Goal: Task Accomplishment & Management: Manage account settings

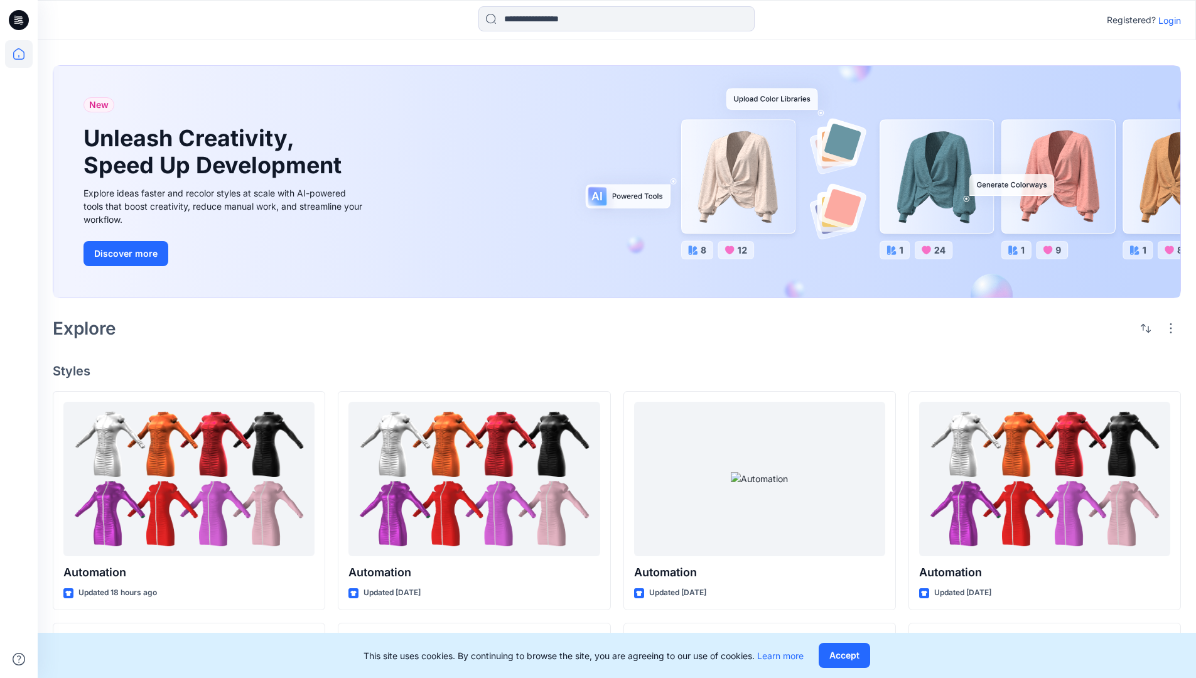
click at [1166, 20] on p "Login" at bounding box center [1169, 20] width 23 height 13
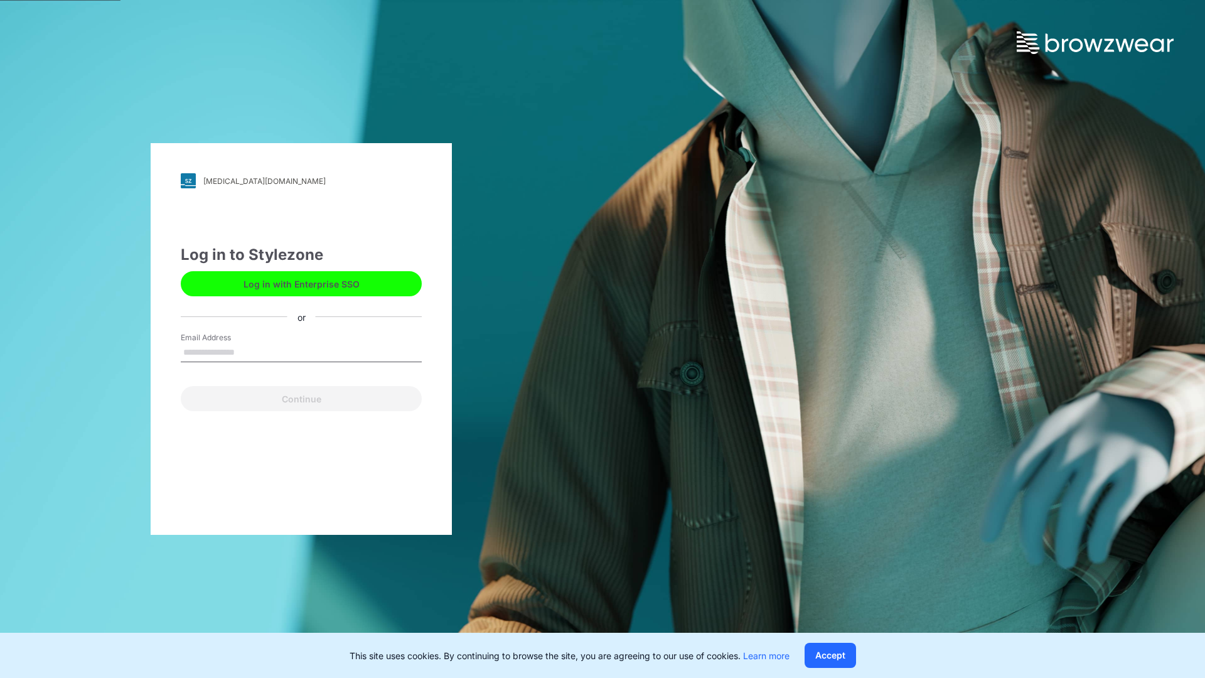
click at [248, 351] on input "Email Address" at bounding box center [301, 352] width 241 height 19
type input "**********"
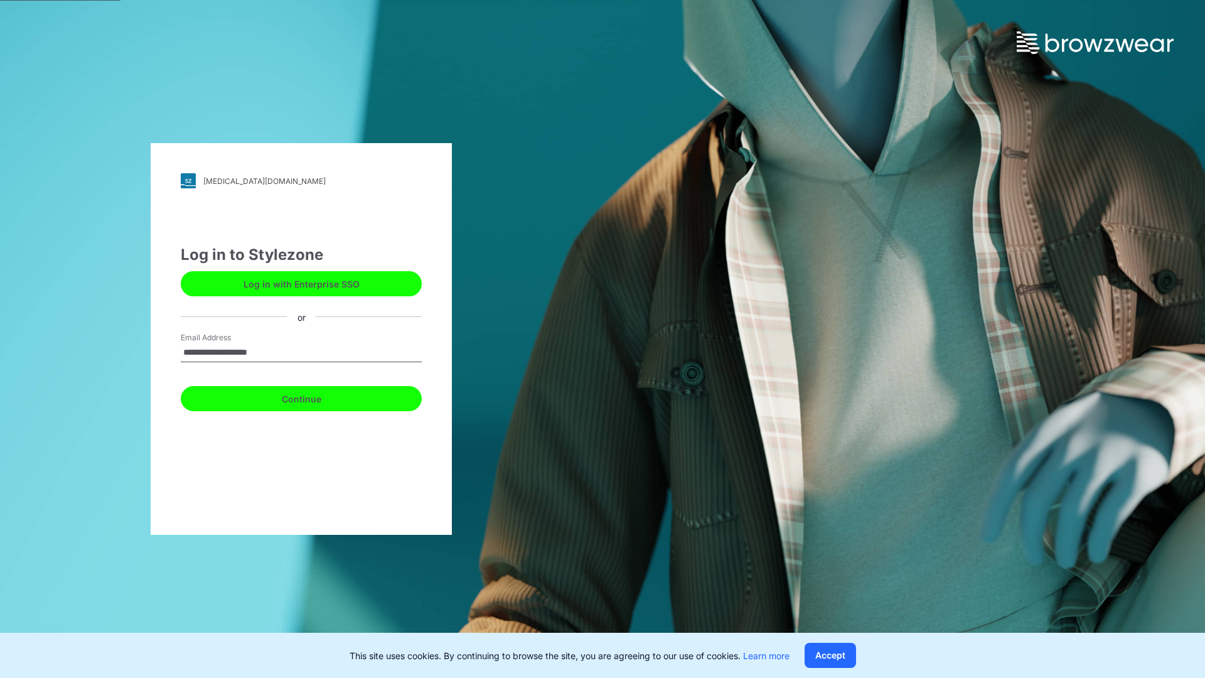
click at [315, 397] on button "Continue" at bounding box center [301, 398] width 241 height 25
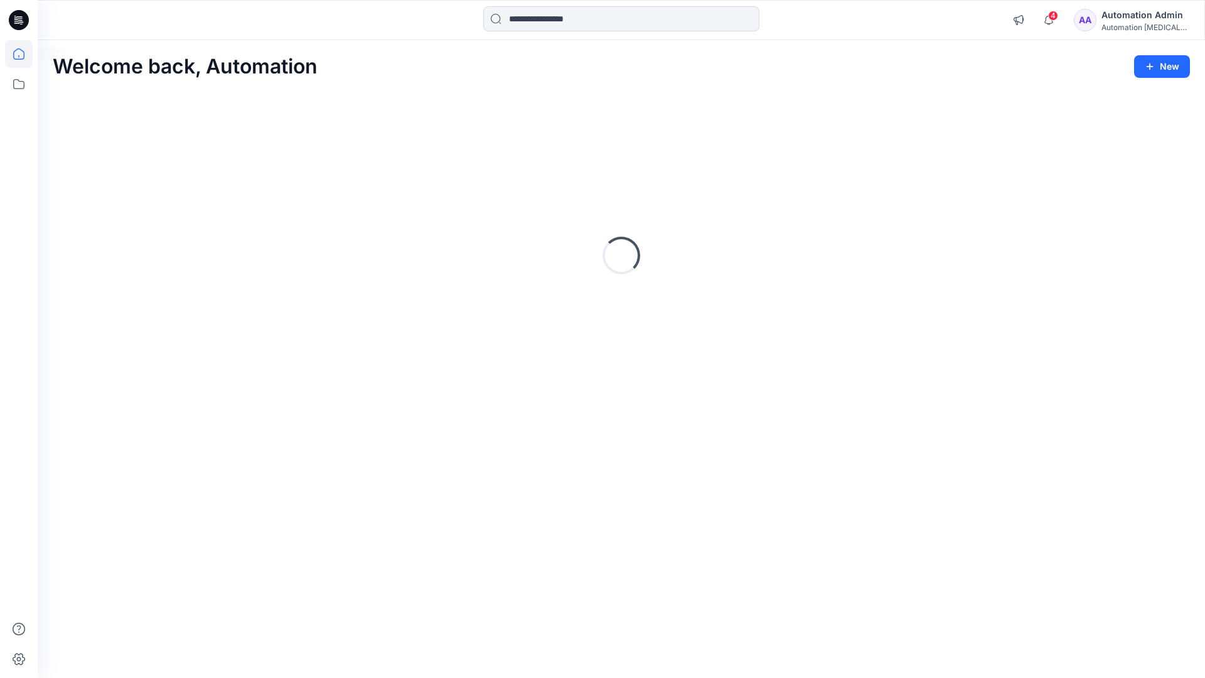
click at [24, 54] on icon at bounding box center [18, 53] width 11 height 11
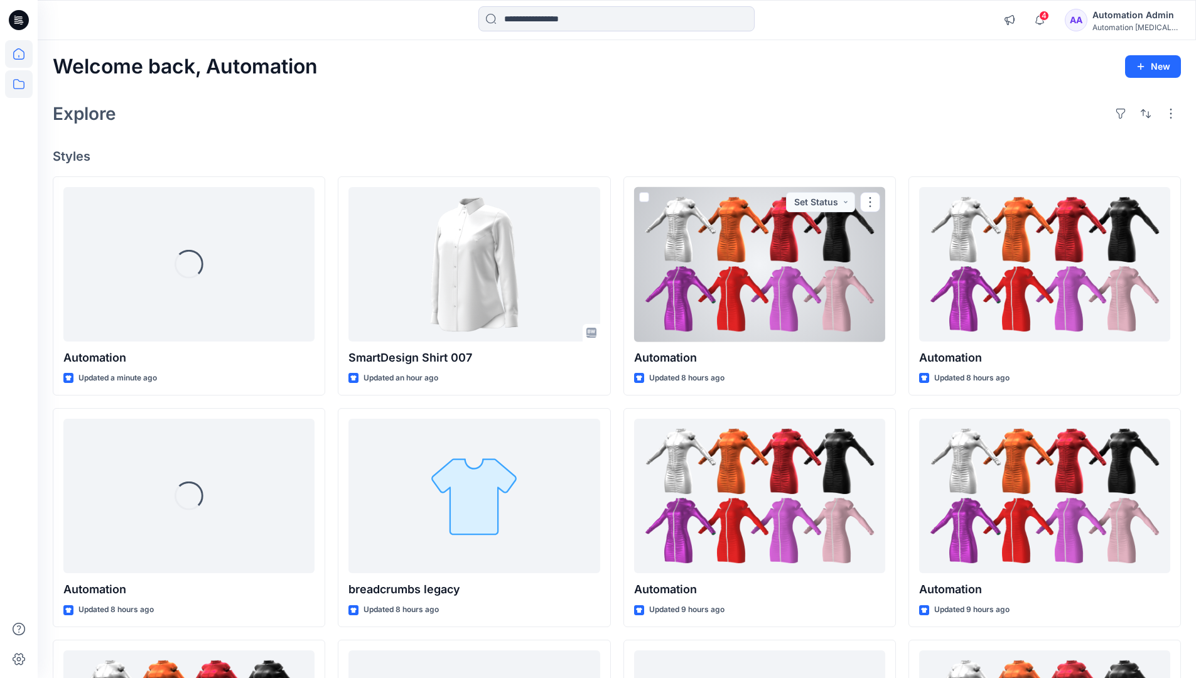
click at [20, 83] on icon at bounding box center [19, 84] width 28 height 28
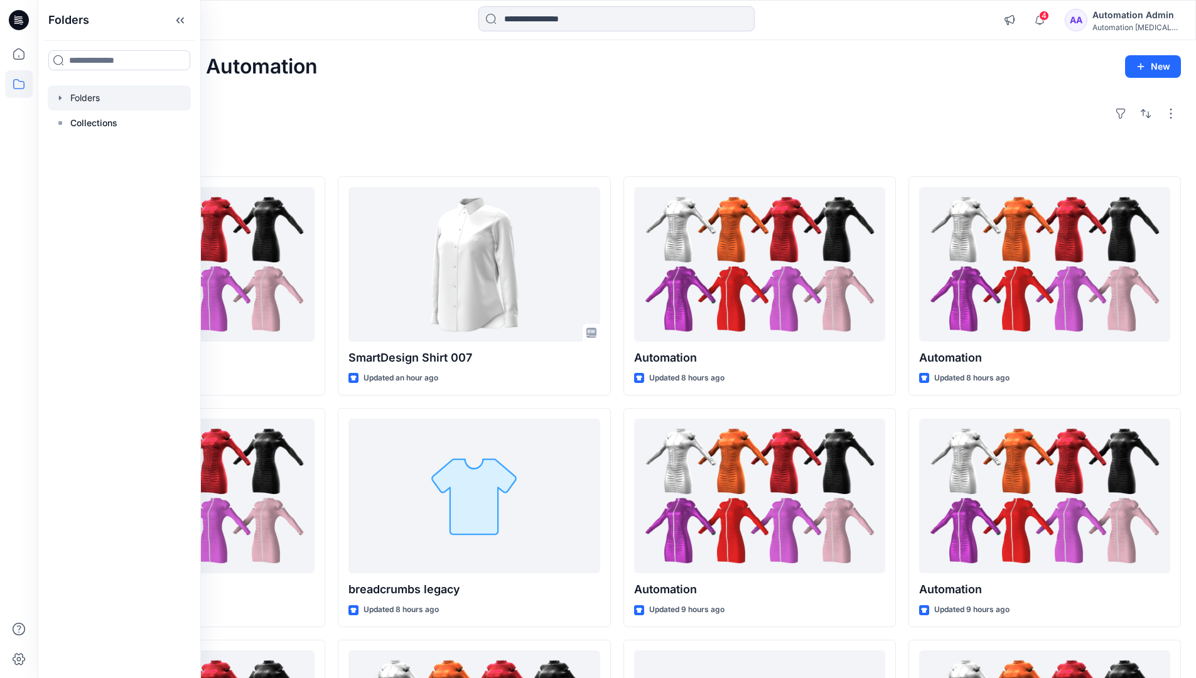
click at [83, 95] on div at bounding box center [119, 97] width 143 height 25
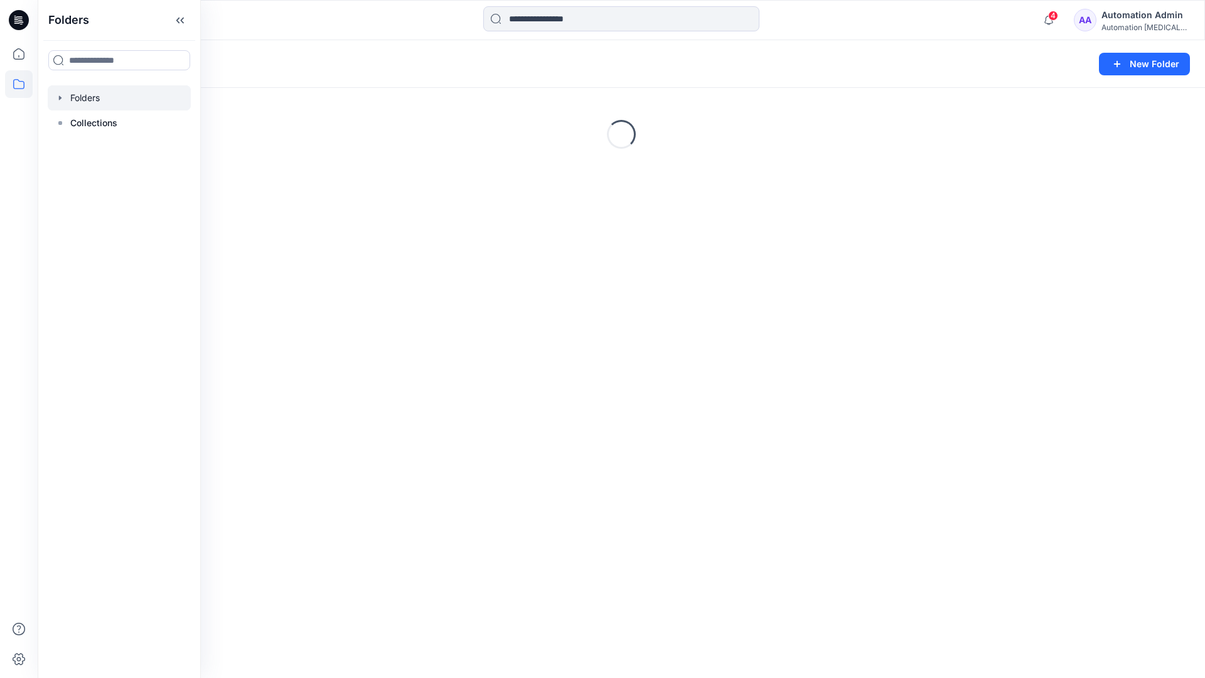
scroll to position [218, 0]
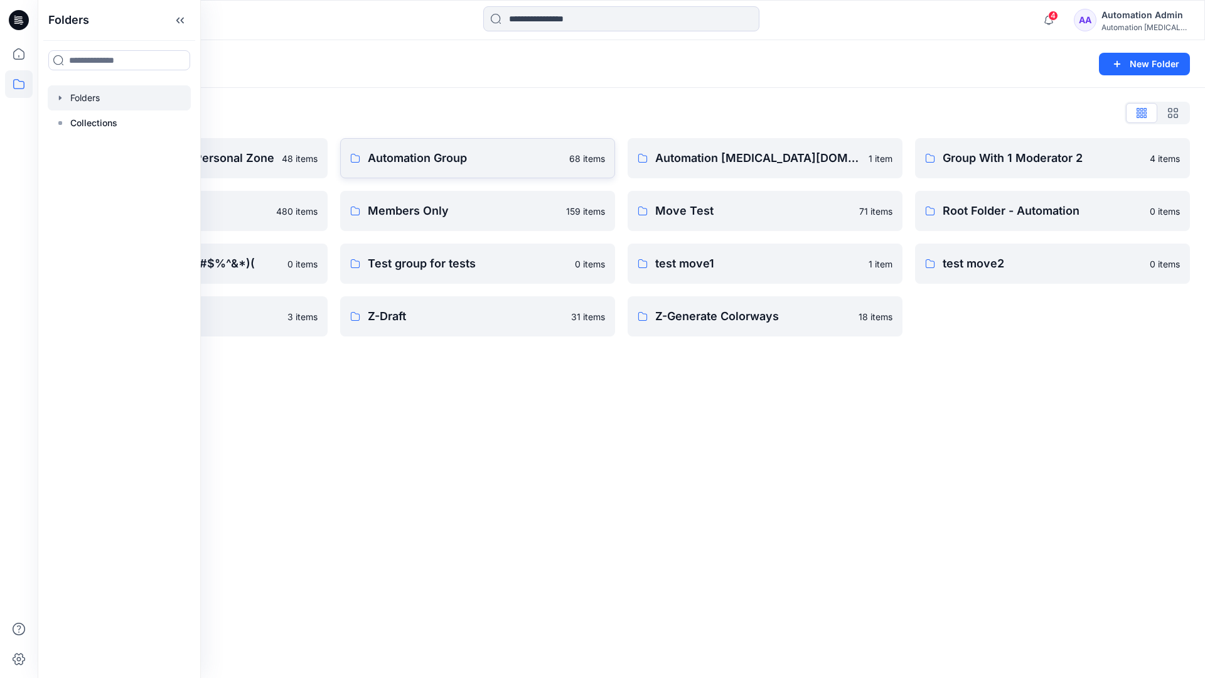
click at [456, 163] on p "Automation Group" at bounding box center [465, 158] width 194 height 18
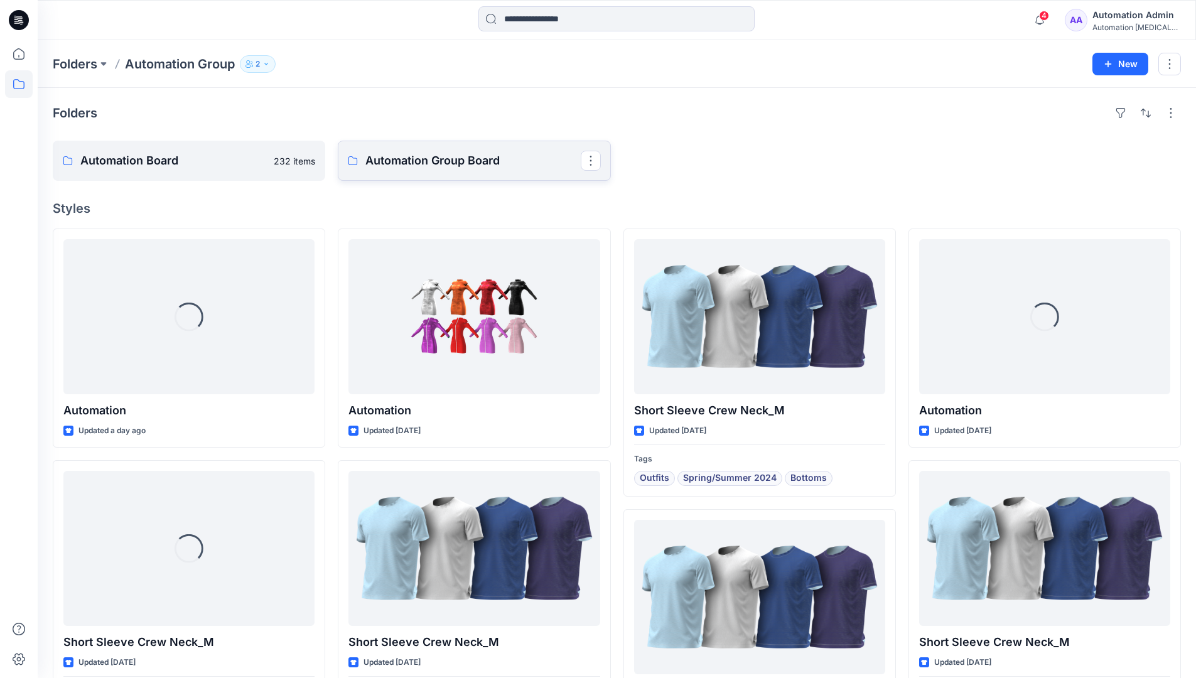
click at [425, 168] on p "Automation Group Board" at bounding box center [472, 161] width 215 height 18
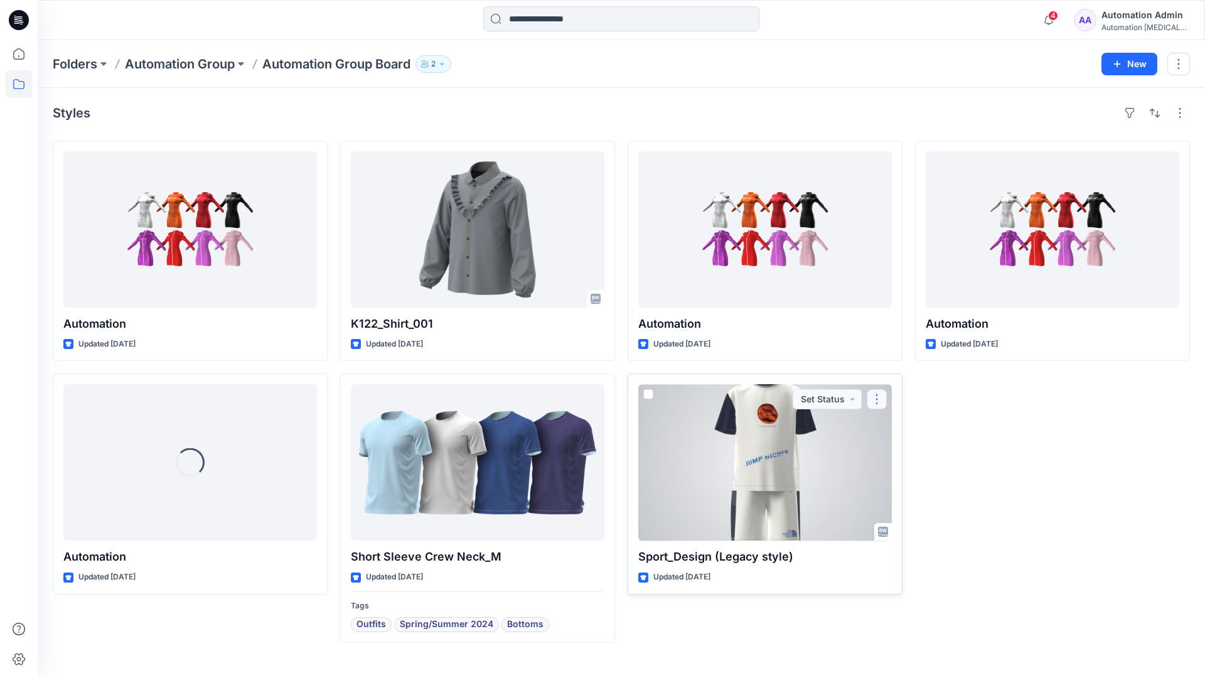
click at [876, 398] on button "button" at bounding box center [877, 399] width 20 height 20
click at [907, 519] on p "Move to" at bounding box center [909, 521] width 34 height 13
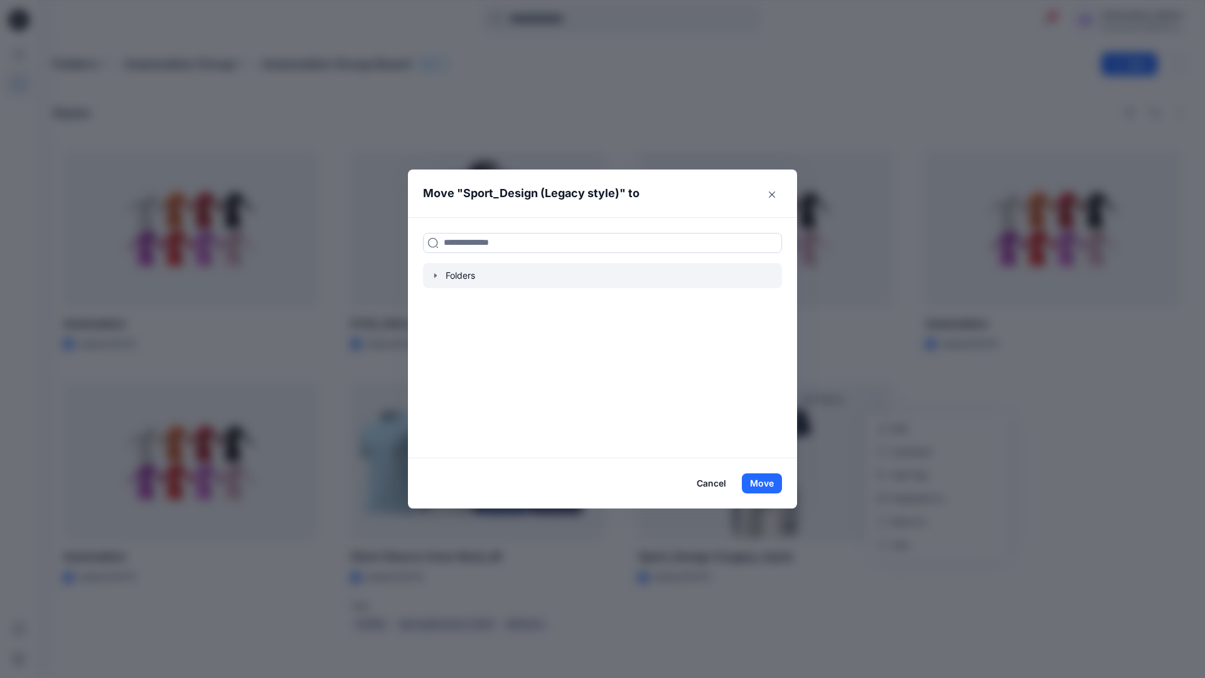
click at [433, 274] on icon "button" at bounding box center [436, 276] width 10 height 10
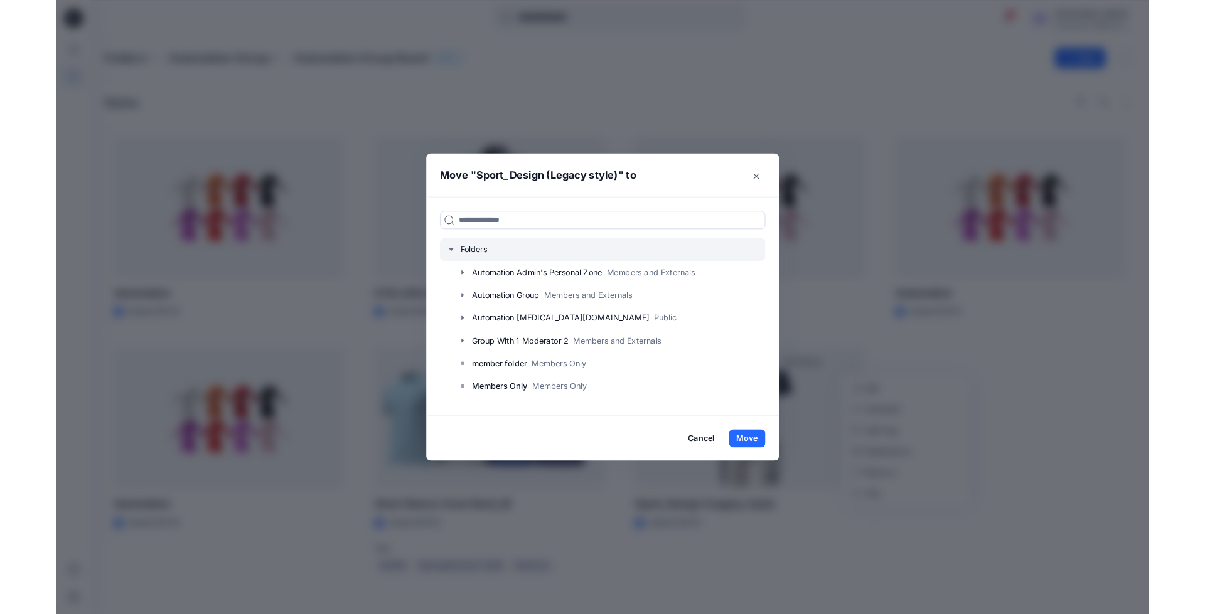
scroll to position [99, 0]
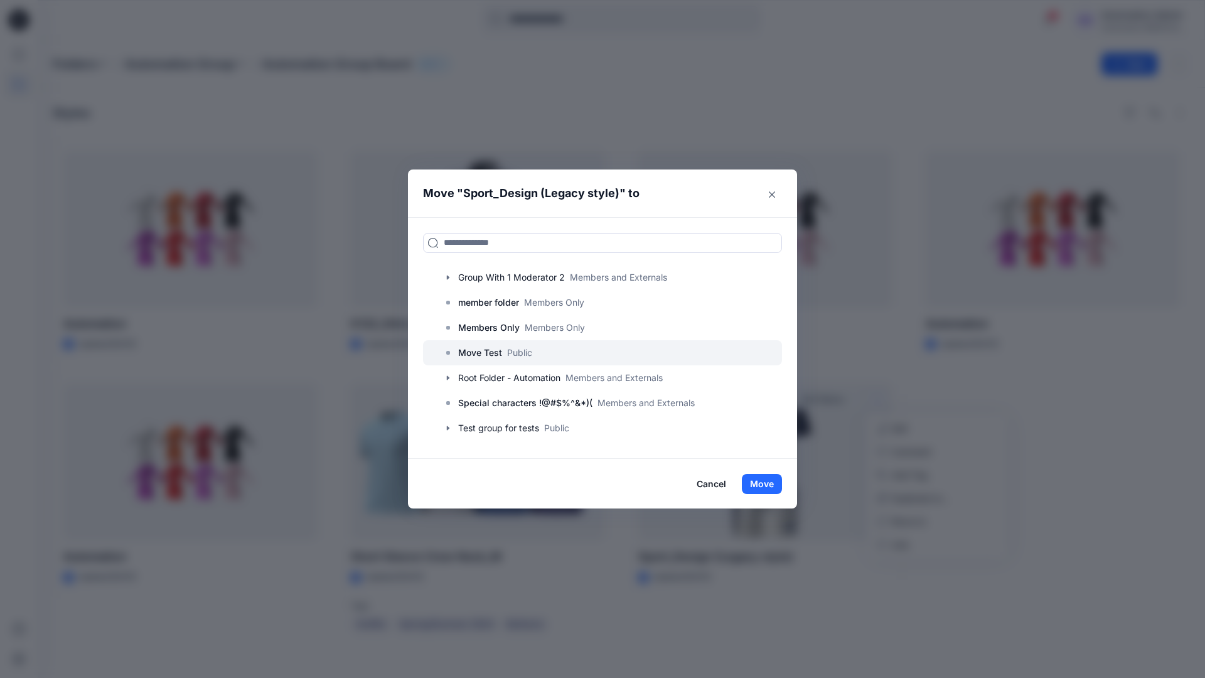
click at [483, 355] on p "Move Test" at bounding box center [480, 352] width 44 height 15
click at [765, 483] on button "Move" at bounding box center [762, 484] width 40 height 20
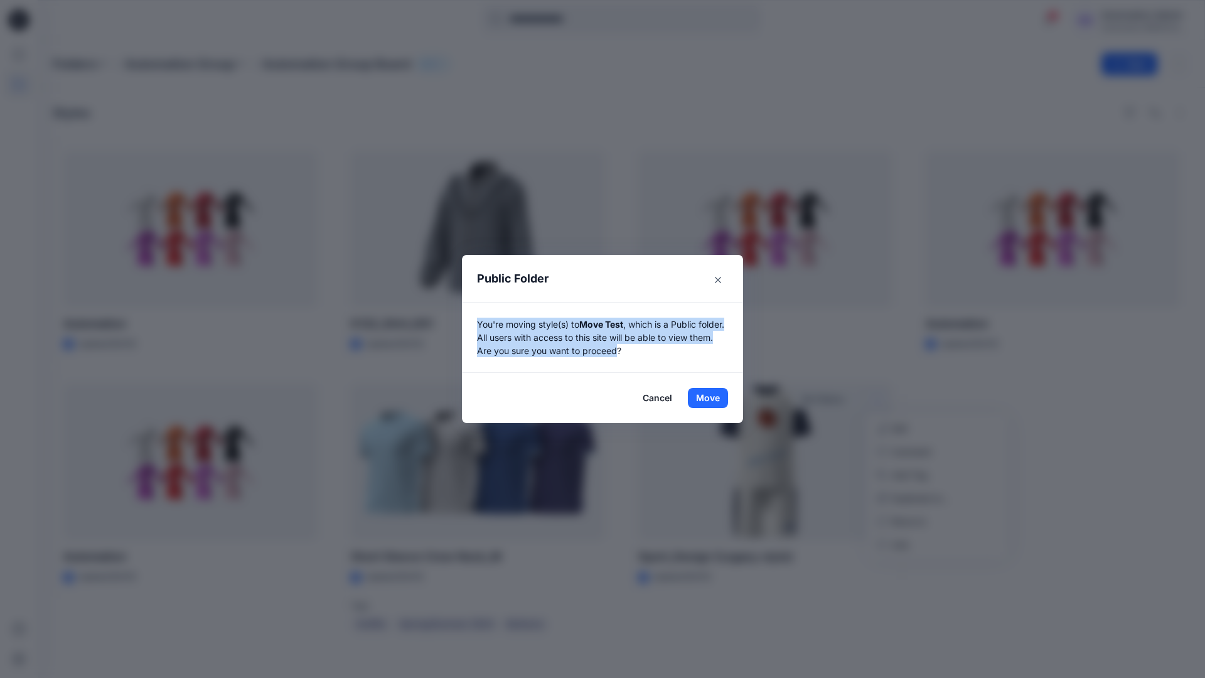
drag, startPoint x: 765, startPoint y: 483, endPoint x: 645, endPoint y: 350, distance: 178.2
click at [645, 350] on p "You're moving style(s) to Move Test , which is a Public folder. All users with …" at bounding box center [602, 338] width 251 height 40
click at [708, 398] on button "Move" at bounding box center [708, 398] width 40 height 20
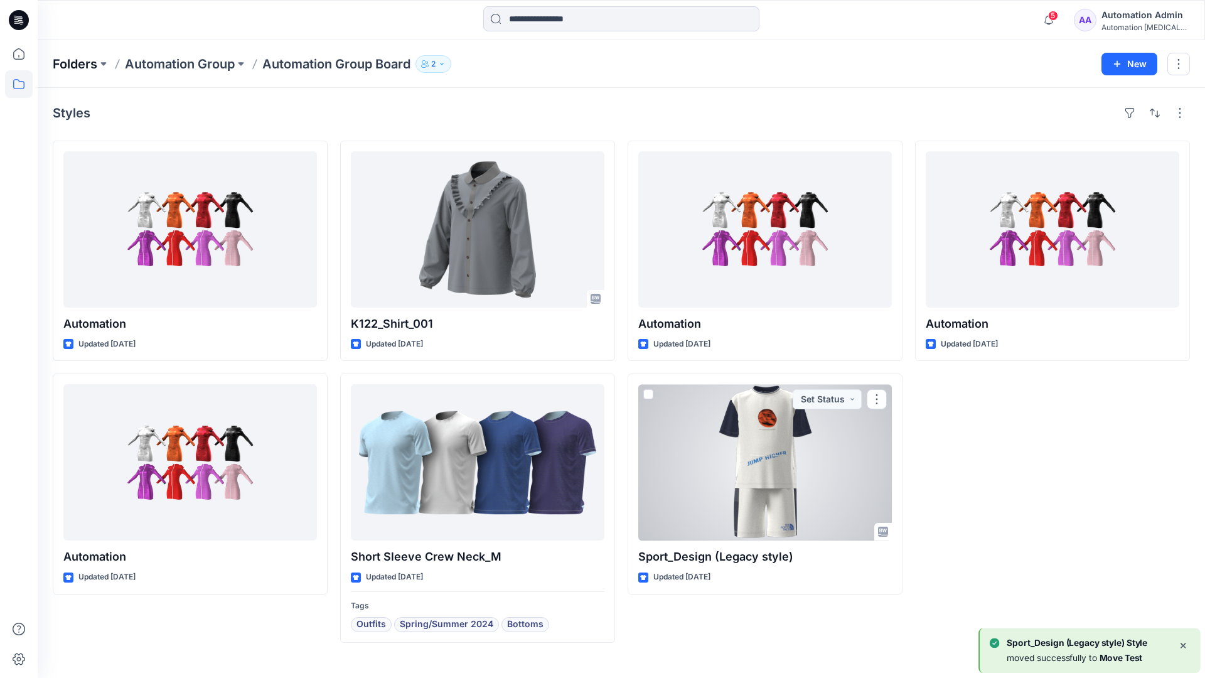
click at [73, 60] on p "Folders" at bounding box center [75, 64] width 45 height 18
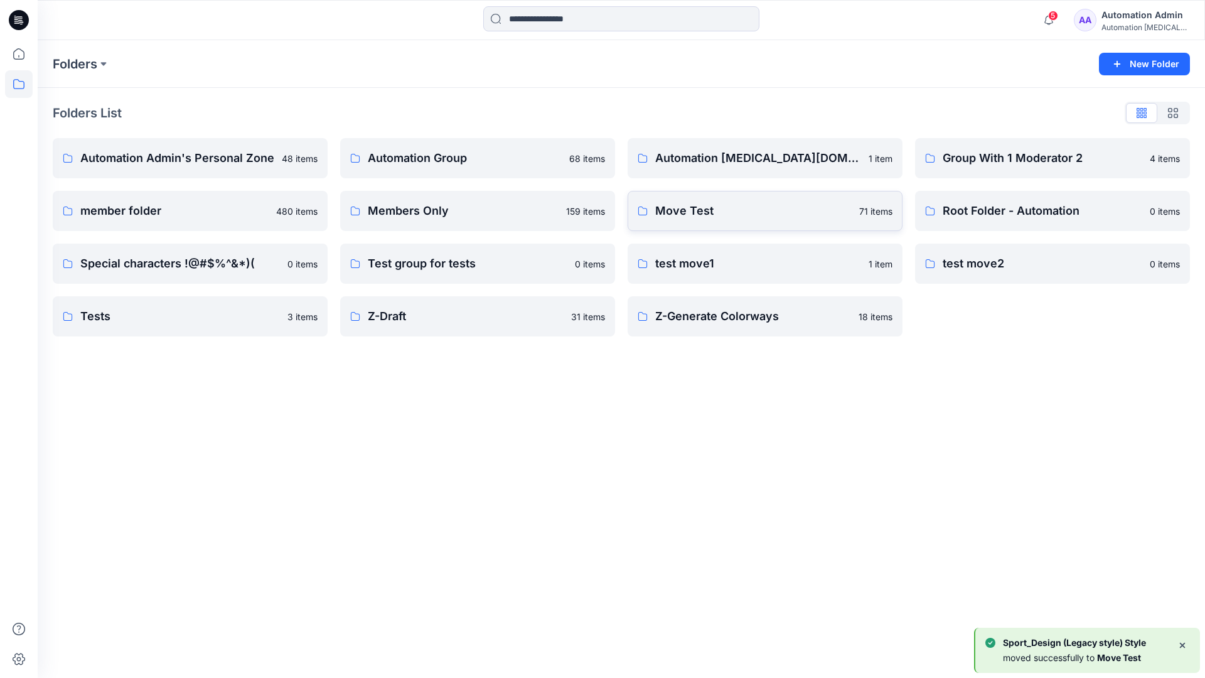
click at [725, 218] on p "Move Test" at bounding box center [753, 211] width 196 height 18
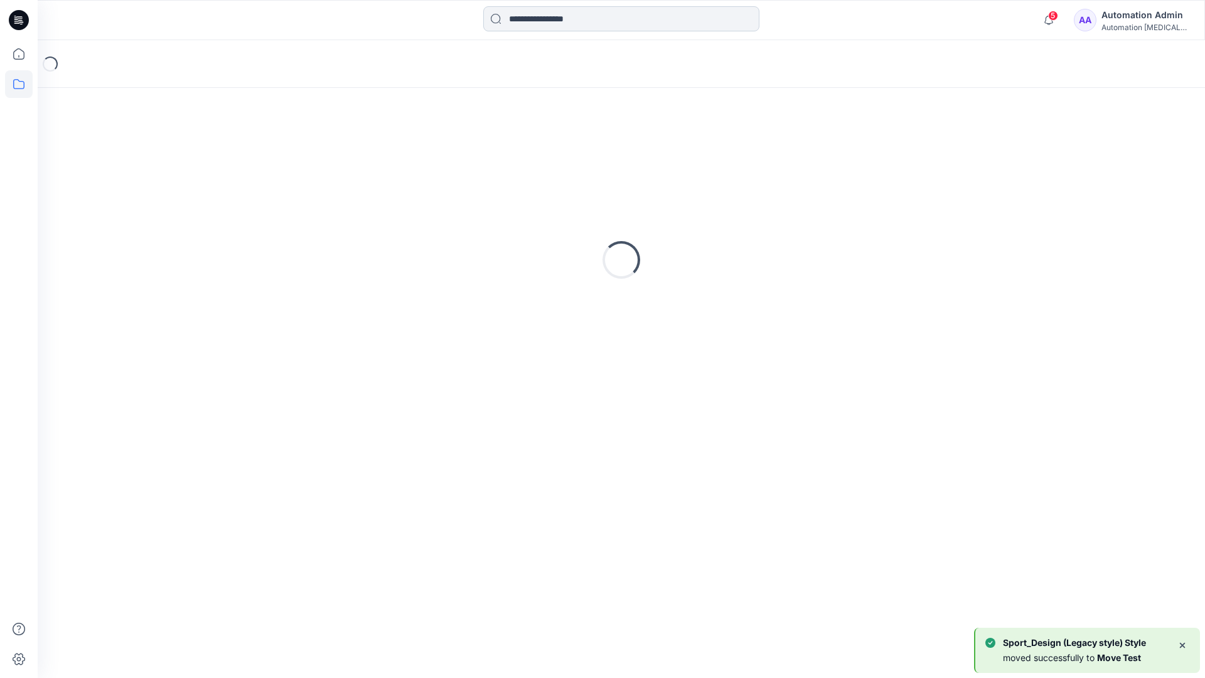
click at [566, 24] on input at bounding box center [621, 18] width 276 height 25
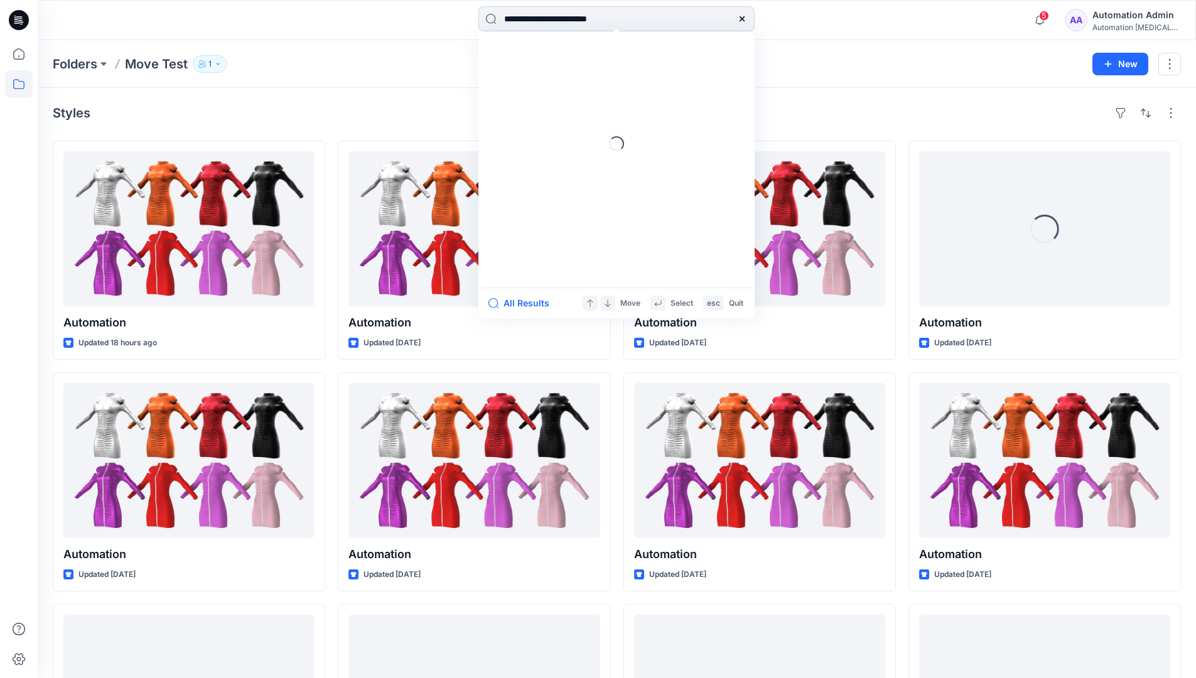
type input "**********"
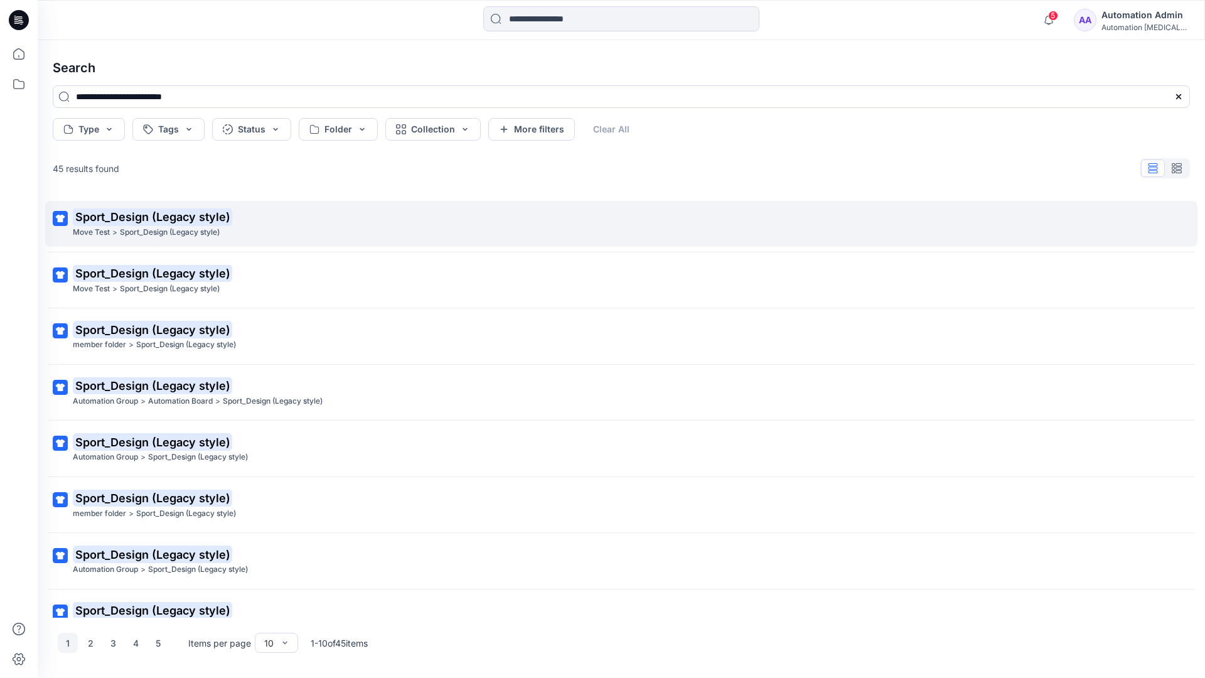
click at [95, 217] on mark "Sport_Design (Legacy style)" at bounding box center [152, 217] width 159 height 18
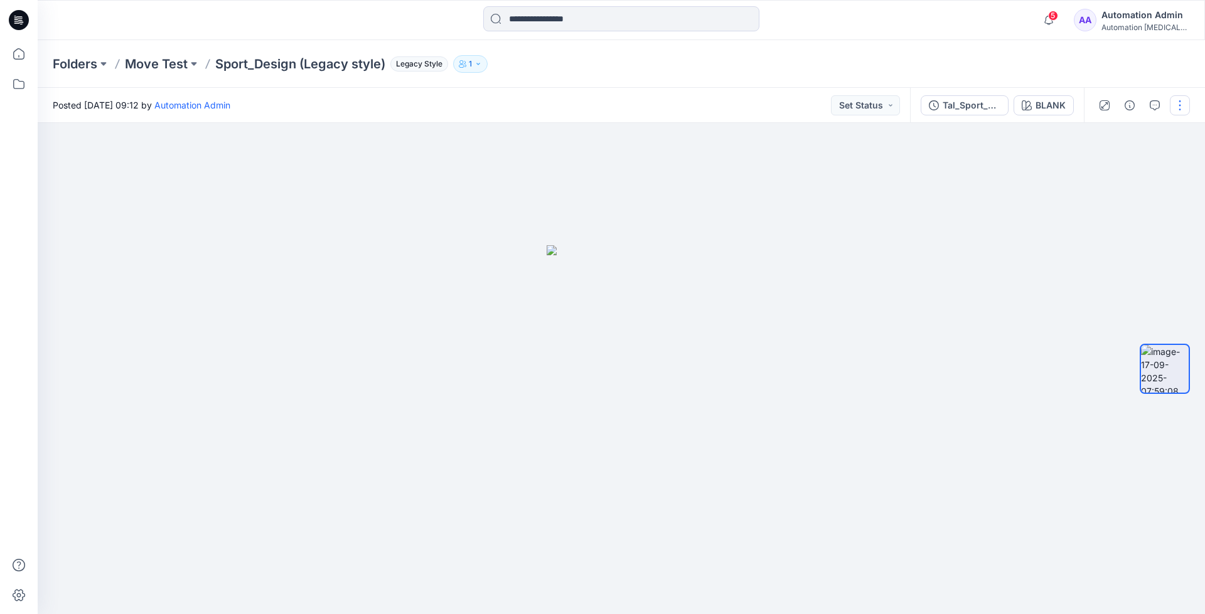
click at [1182, 107] on button "button" at bounding box center [1180, 105] width 20 height 20
click at [1123, 223] on p "Move to..." at bounding box center [1112, 227] width 41 height 13
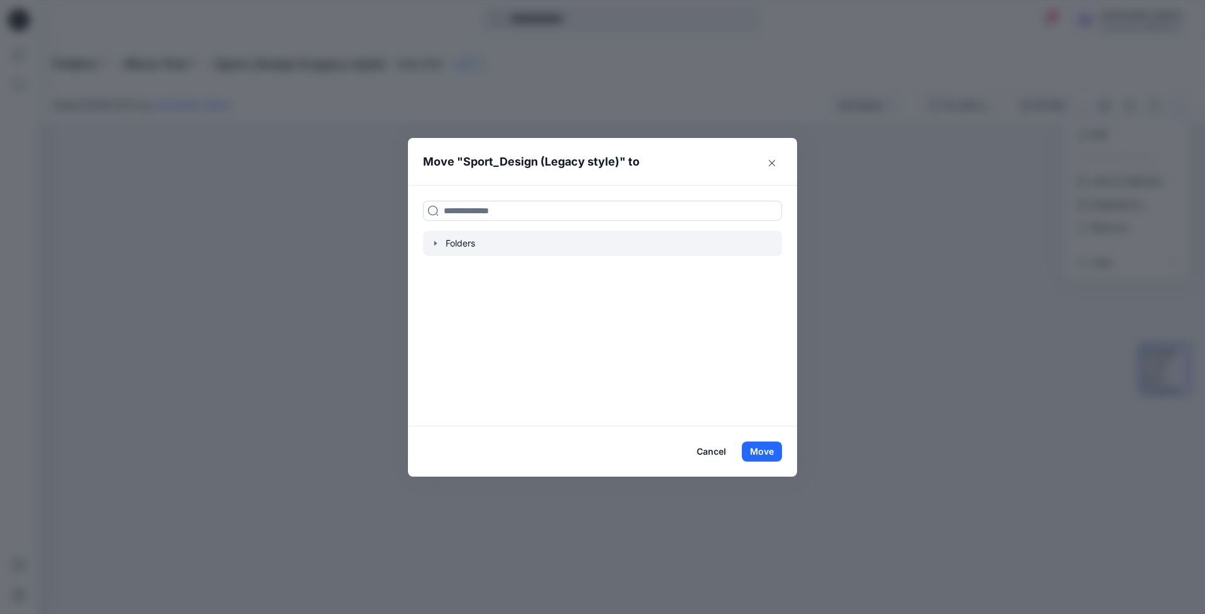
click at [435, 244] on icon "button" at bounding box center [435, 244] width 3 height 4
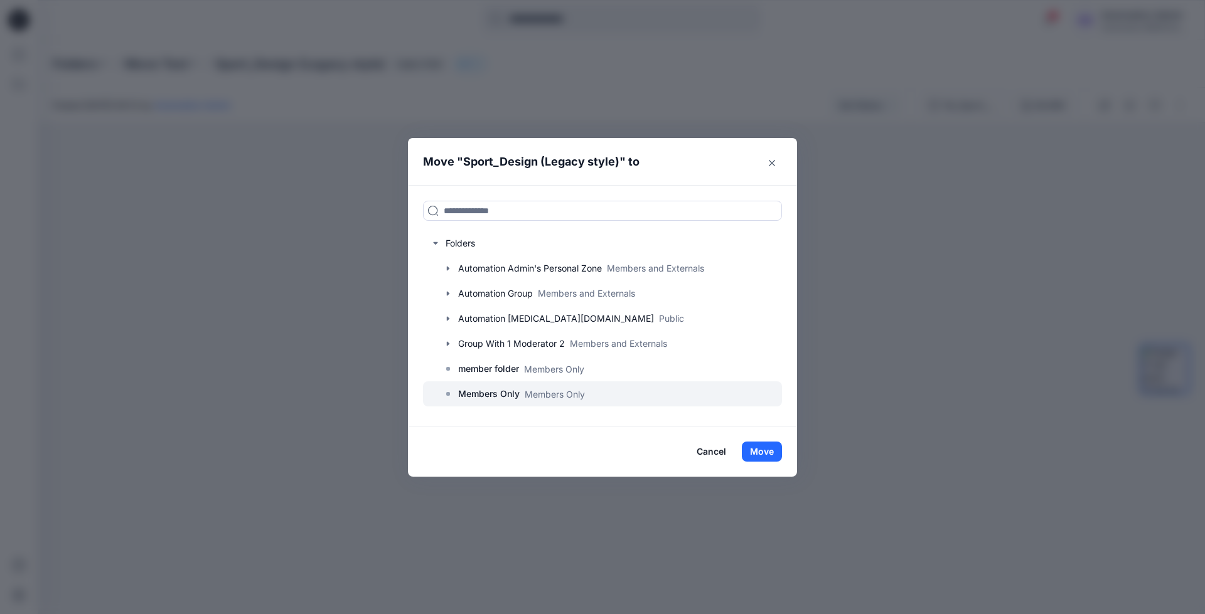
click at [493, 397] on p "Members Only" at bounding box center [489, 394] width 62 height 15
click at [775, 450] on button "Move" at bounding box center [762, 452] width 40 height 20
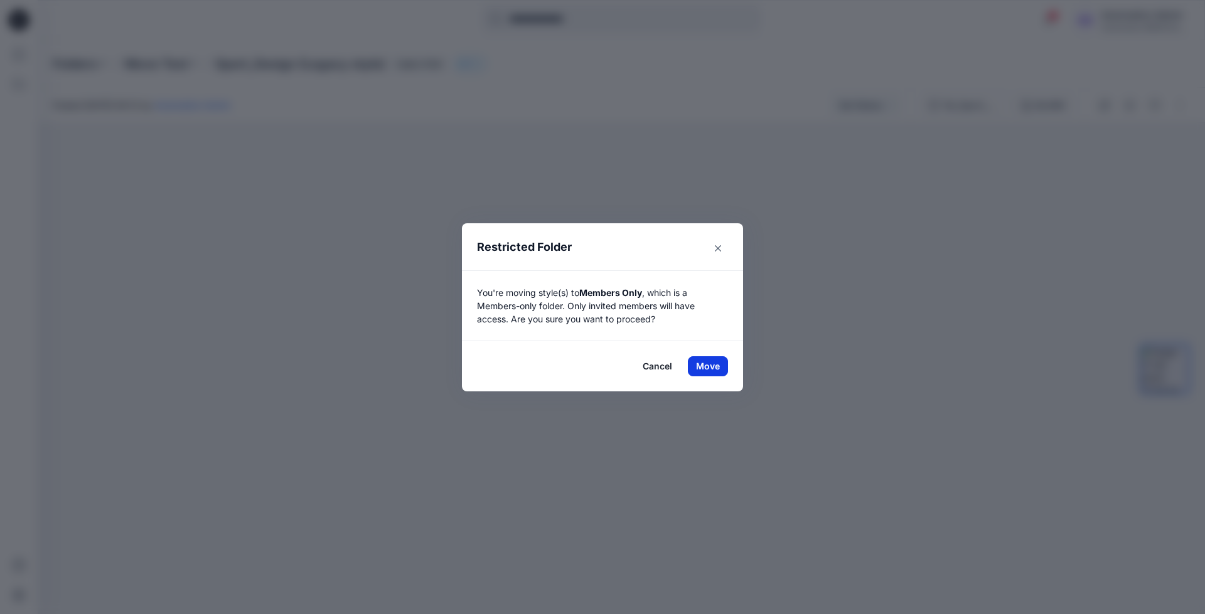
click at [702, 363] on button "Move" at bounding box center [708, 367] width 40 height 20
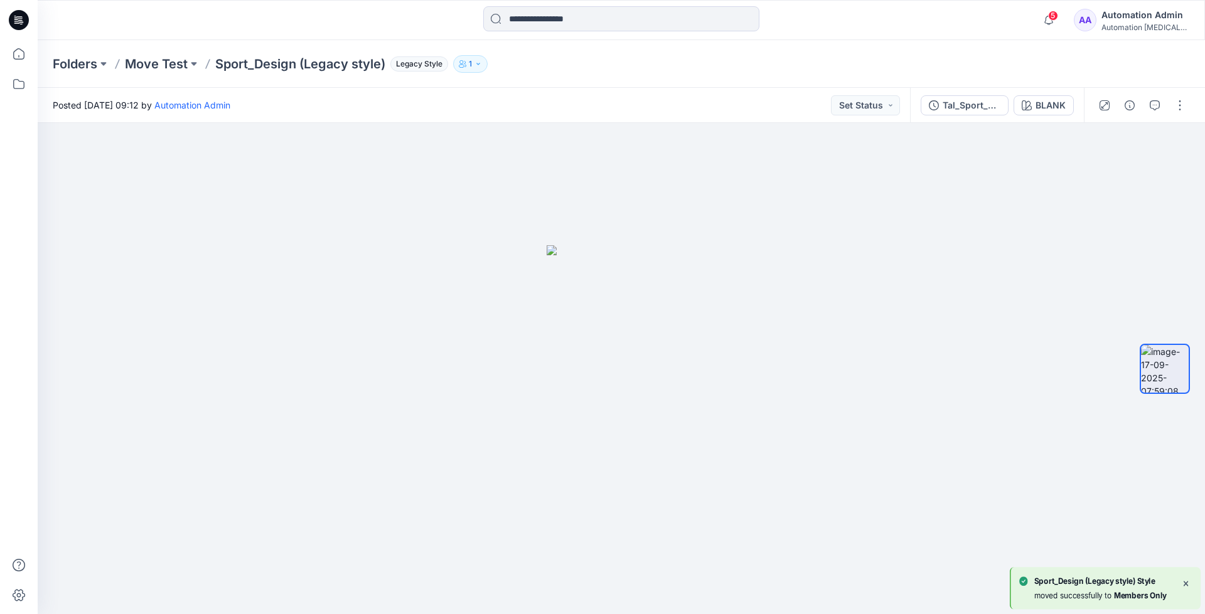
scroll to position [40, 0]
click at [174, 61] on p "Members Only" at bounding box center [169, 64] width 88 height 18
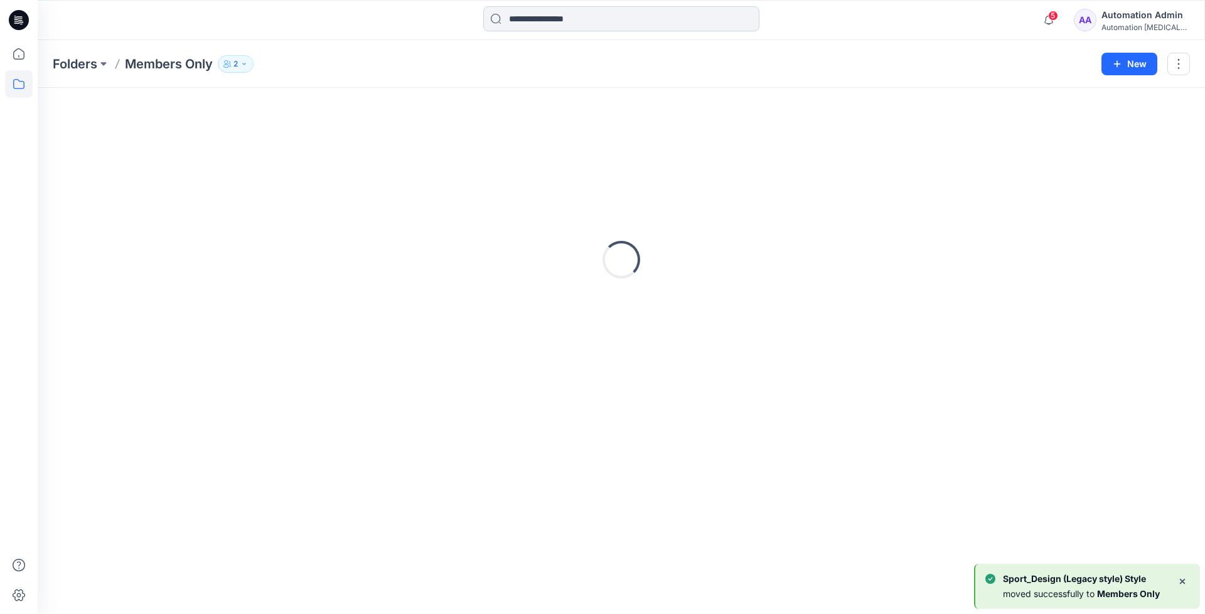
click at [579, 23] on input at bounding box center [621, 18] width 276 height 25
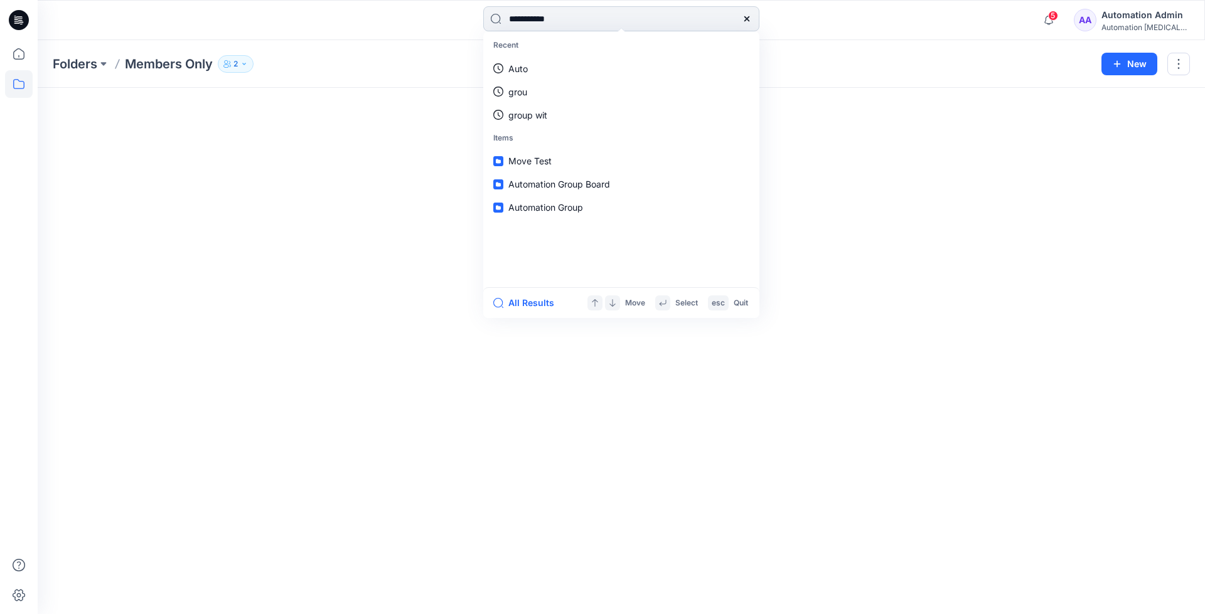
type input "**********"
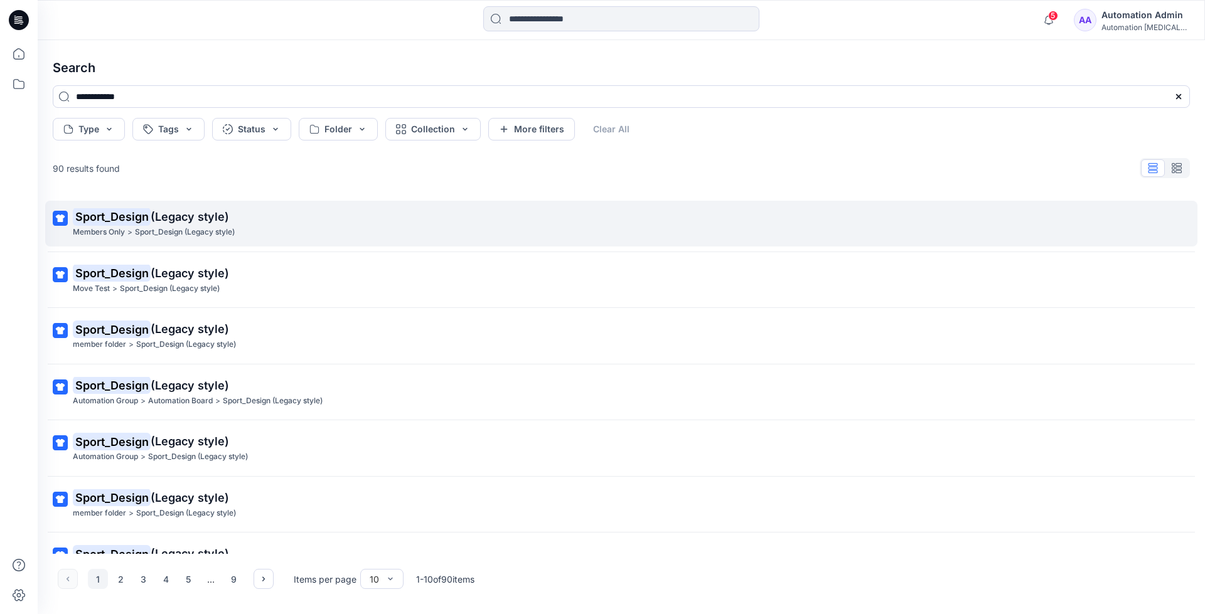
click at [139, 217] on mark "Sport_Design" at bounding box center [112, 217] width 78 height 18
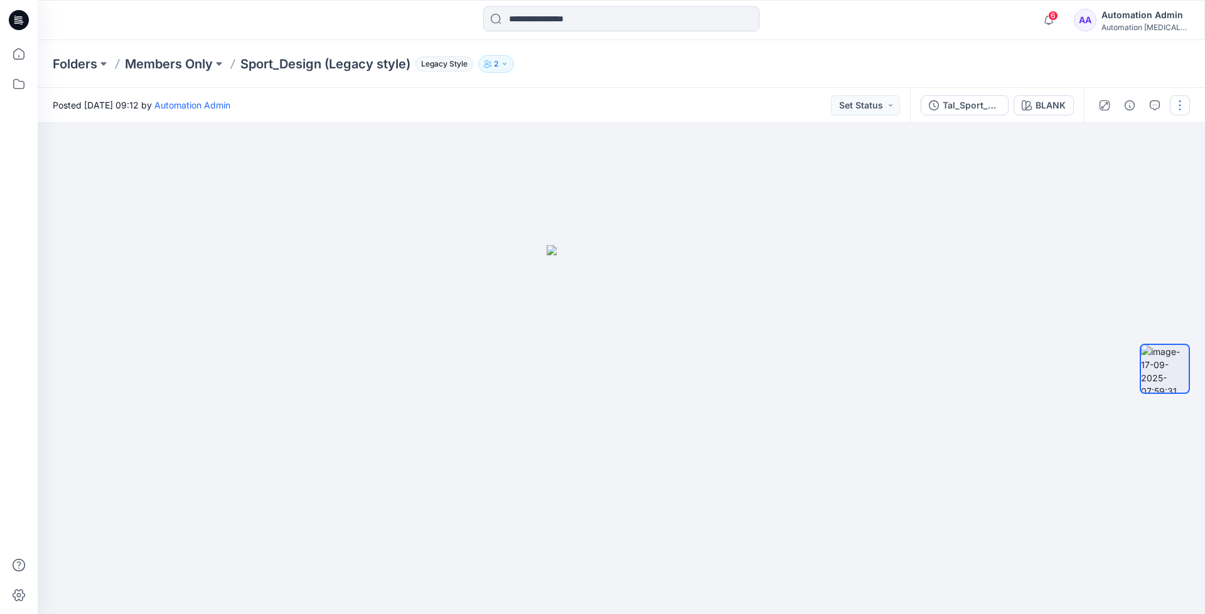
click at [1176, 101] on button "button" at bounding box center [1180, 105] width 20 height 20
click at [1106, 226] on p "Move to..." at bounding box center [1112, 227] width 41 height 13
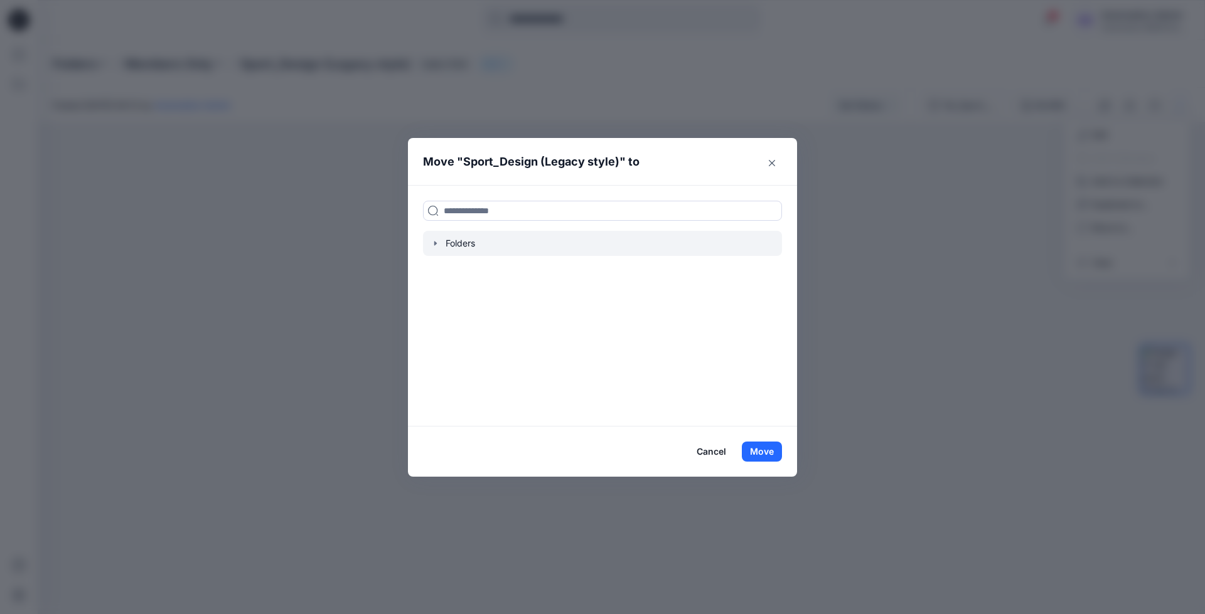
click at [438, 244] on icon "button" at bounding box center [436, 244] width 10 height 10
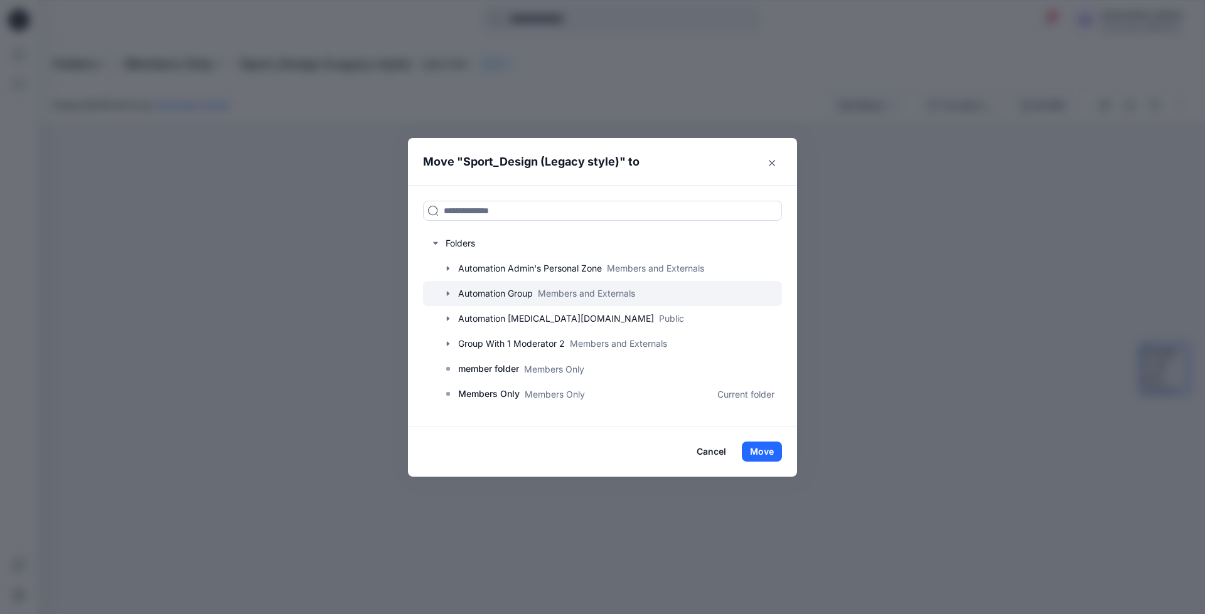
click at [480, 292] on div at bounding box center [602, 293] width 359 height 25
click at [449, 293] on icon "button" at bounding box center [448, 294] width 10 height 10
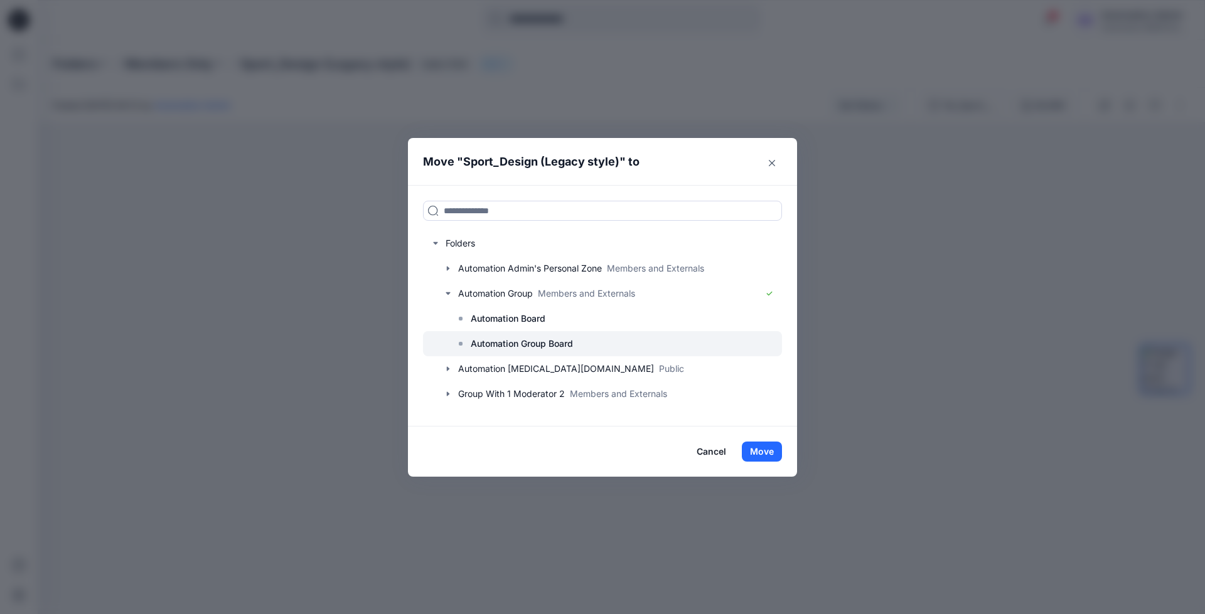
click at [512, 339] on p "Automation Group Board" at bounding box center [522, 343] width 102 height 15
click at [766, 453] on button "Move" at bounding box center [762, 452] width 40 height 20
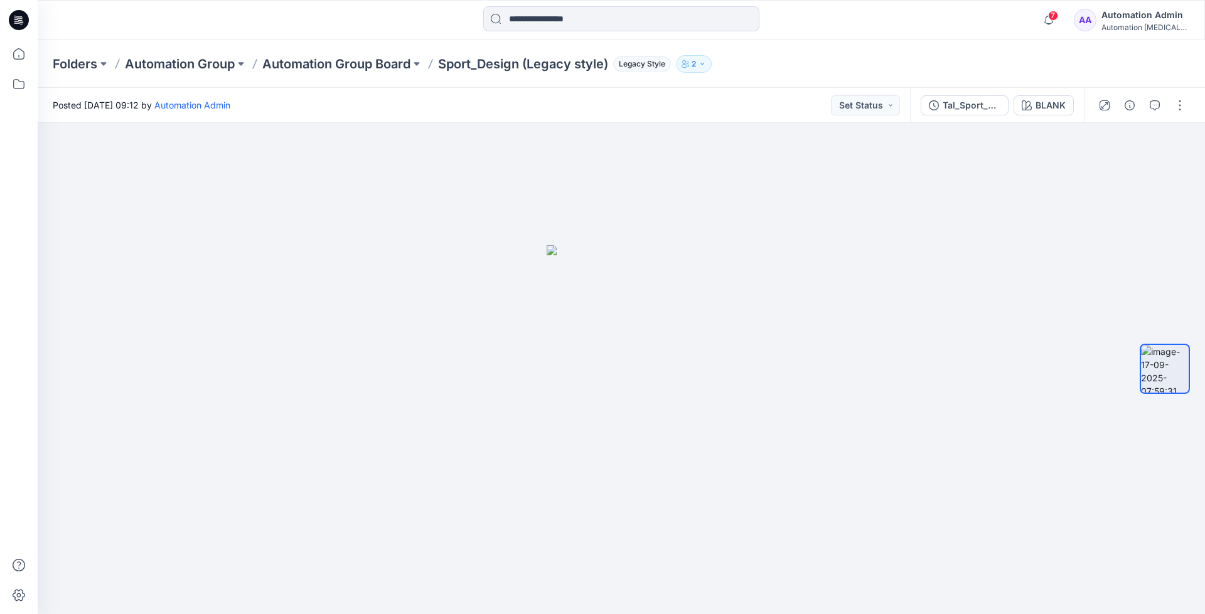
click at [1139, 19] on div "Automation Admin" at bounding box center [1146, 15] width 88 height 15
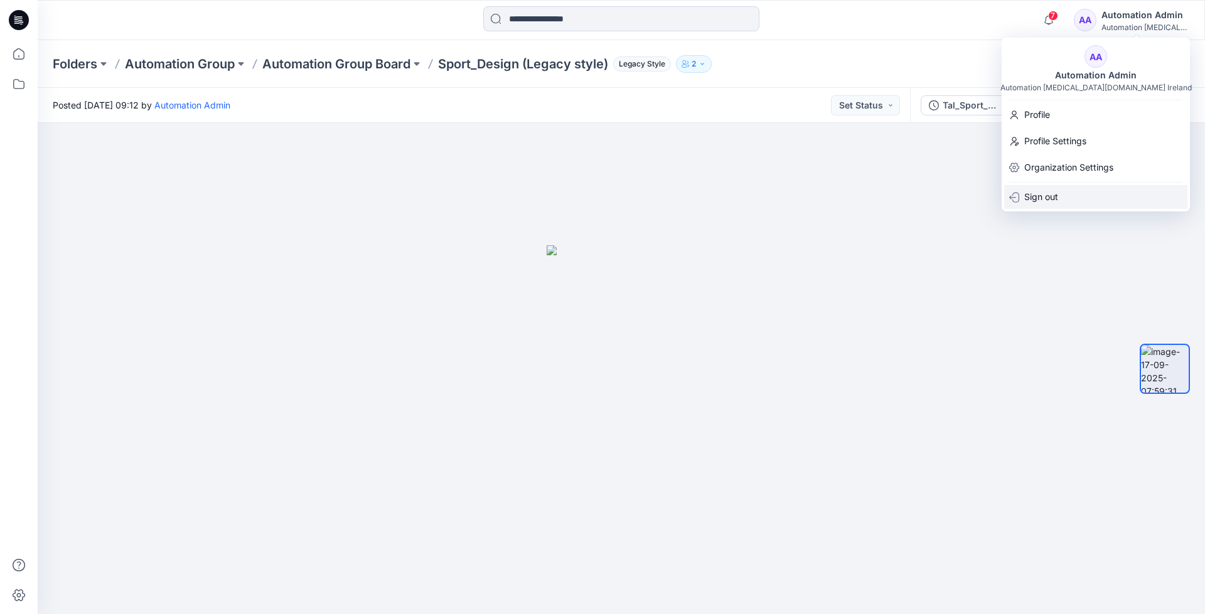
click at [1037, 200] on p "Sign out" at bounding box center [1041, 197] width 34 height 24
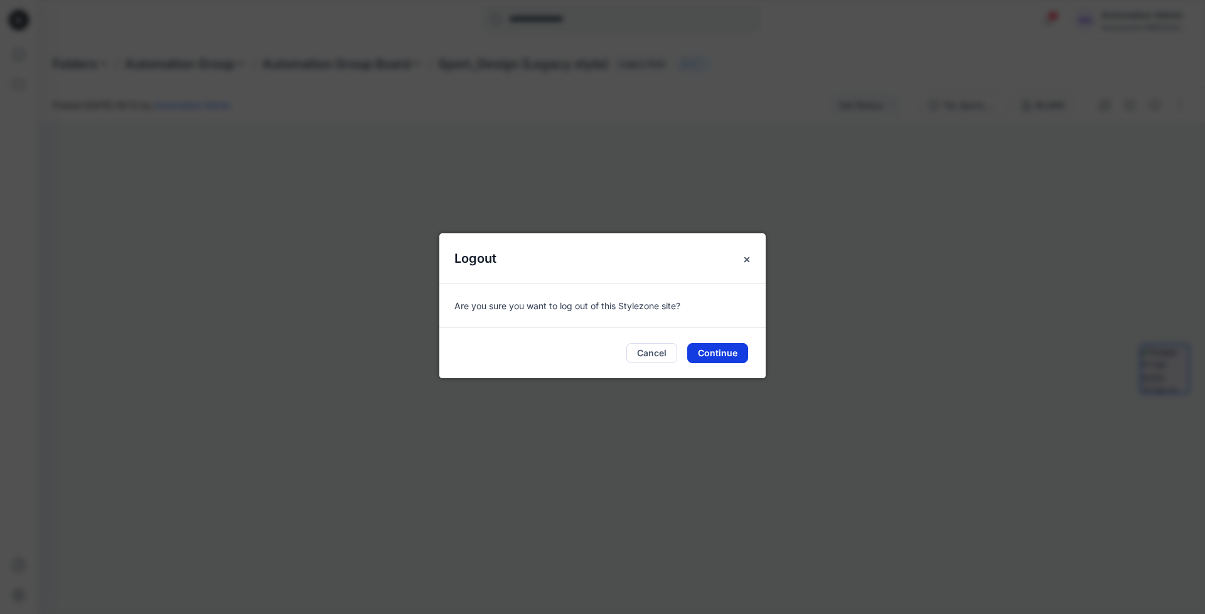
click at [727, 350] on button "Continue" at bounding box center [717, 353] width 61 height 20
